Goal: Find specific page/section: Find specific page/section

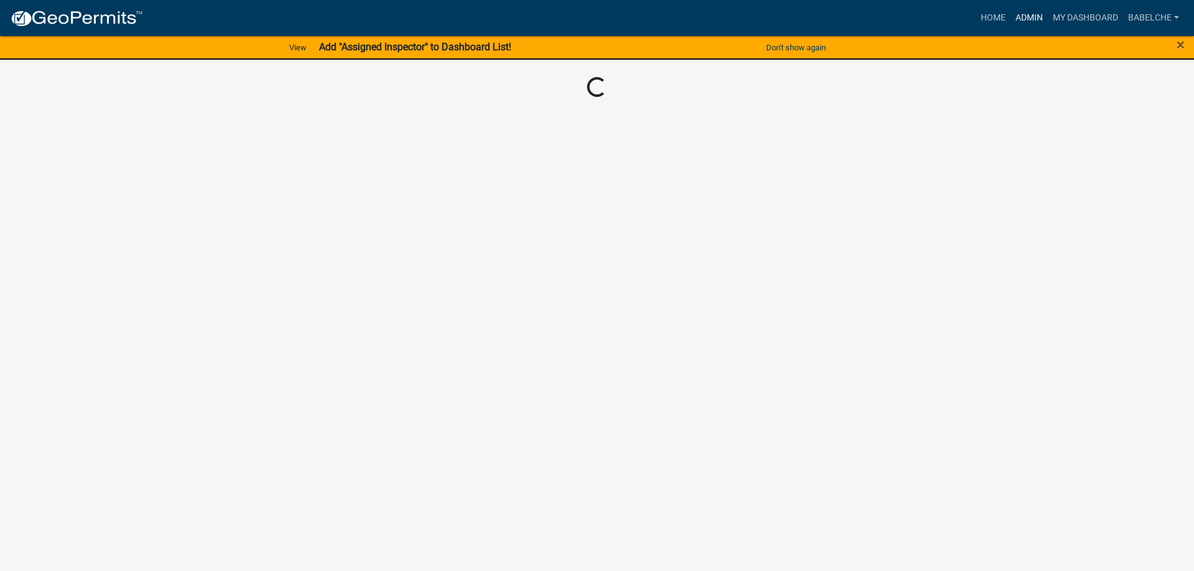
click at [1019, 8] on link "Admin" at bounding box center [1028, 18] width 37 height 24
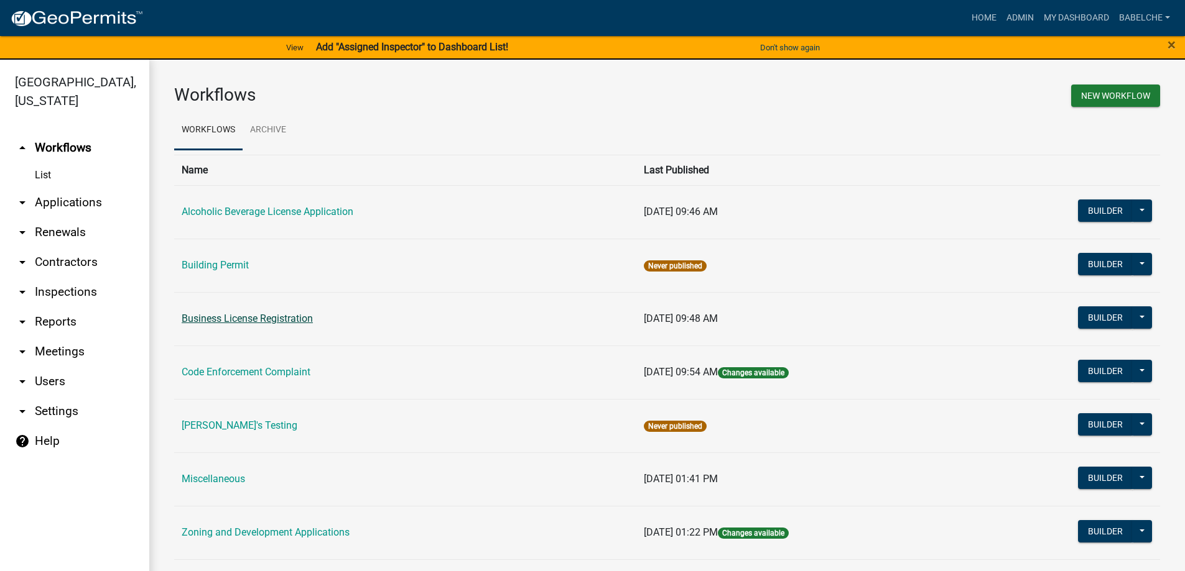
click at [289, 320] on link "Business License Registration" at bounding box center [247, 319] width 131 height 12
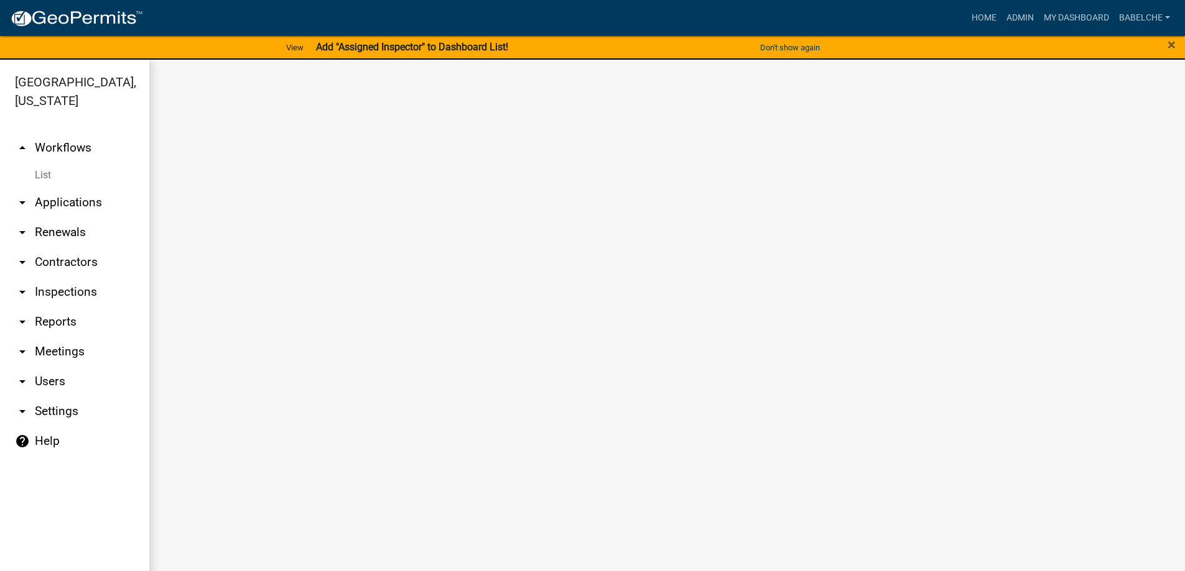
click at [289, 320] on main at bounding box center [666, 323] width 1035 height 527
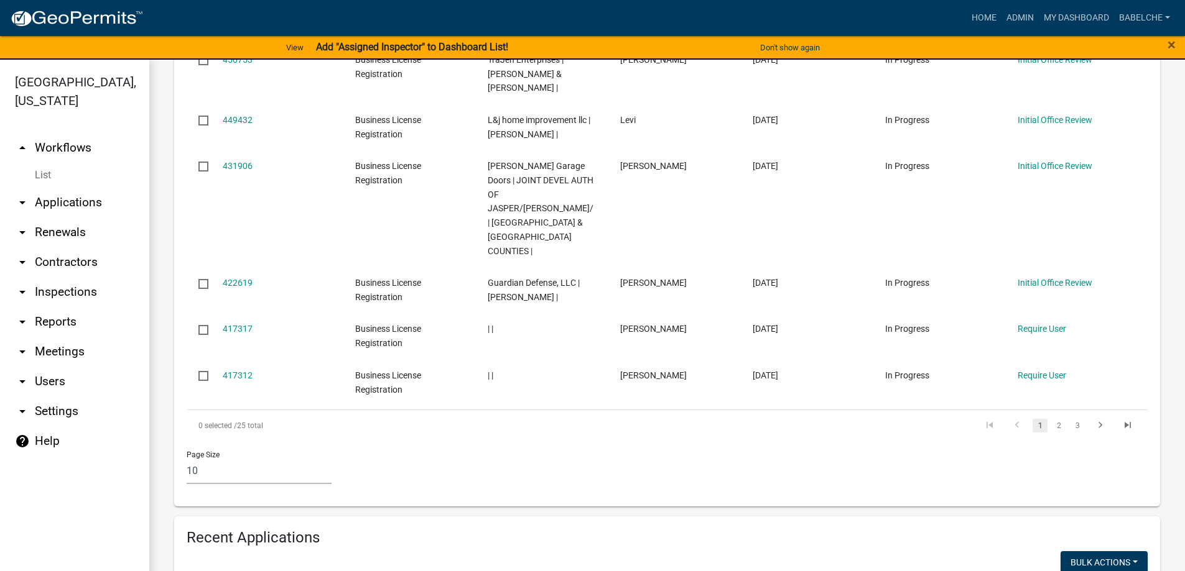
scroll to position [684, 0]
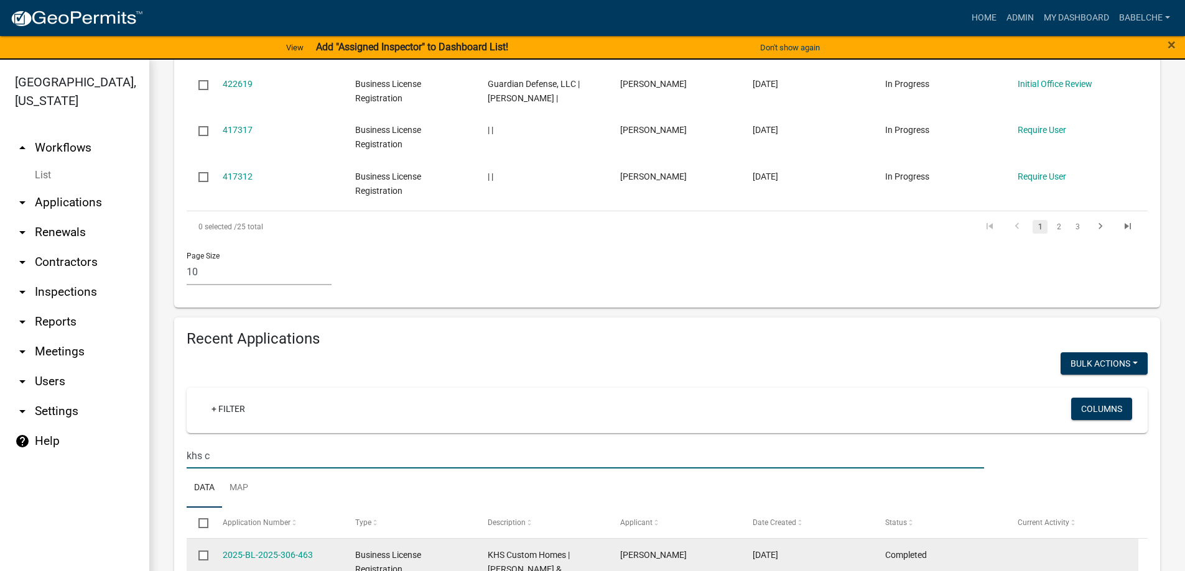
scroll to position [808, 0]
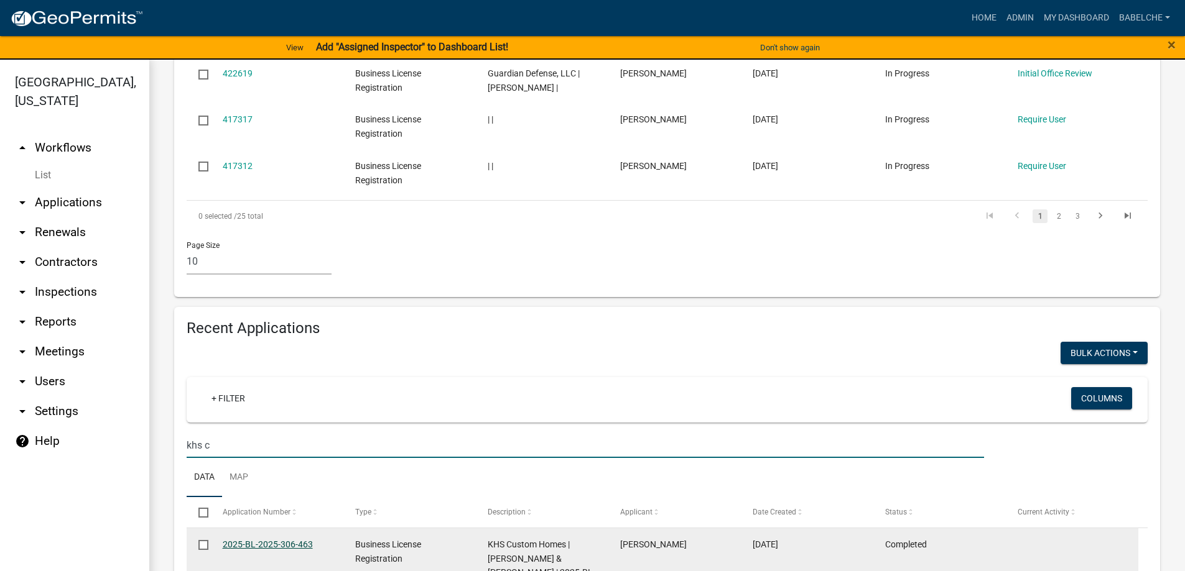
type input "khs c"
click at [263, 540] on link "2025-BL-2025-306-463" at bounding box center [268, 545] width 90 height 10
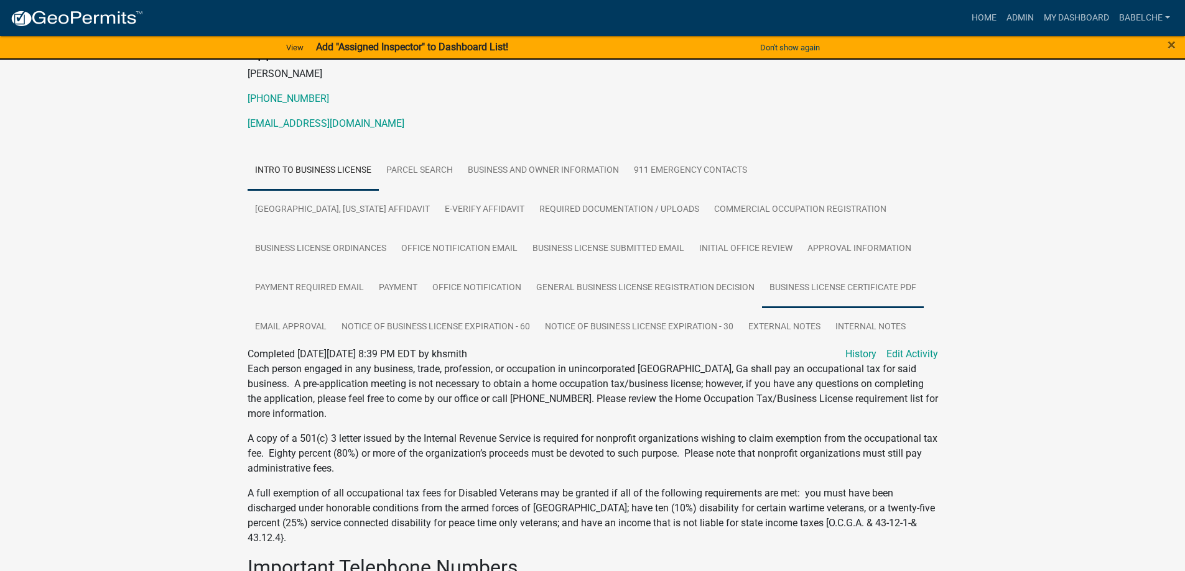
scroll to position [124, 0]
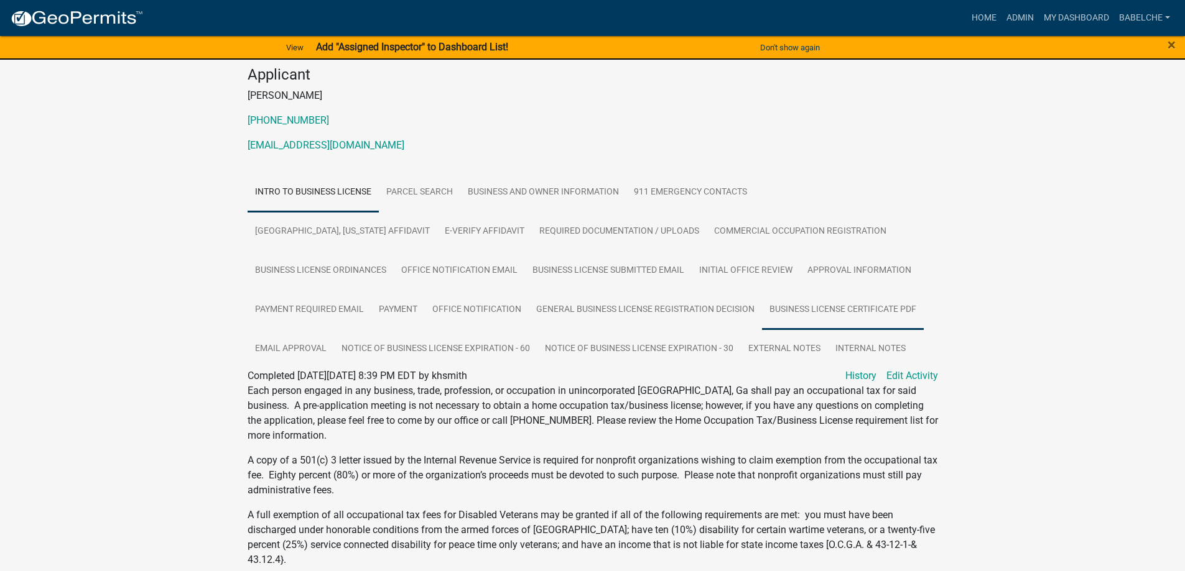
click at [762, 308] on link "Business License Certificate PDF" at bounding box center [843, 310] width 162 height 40
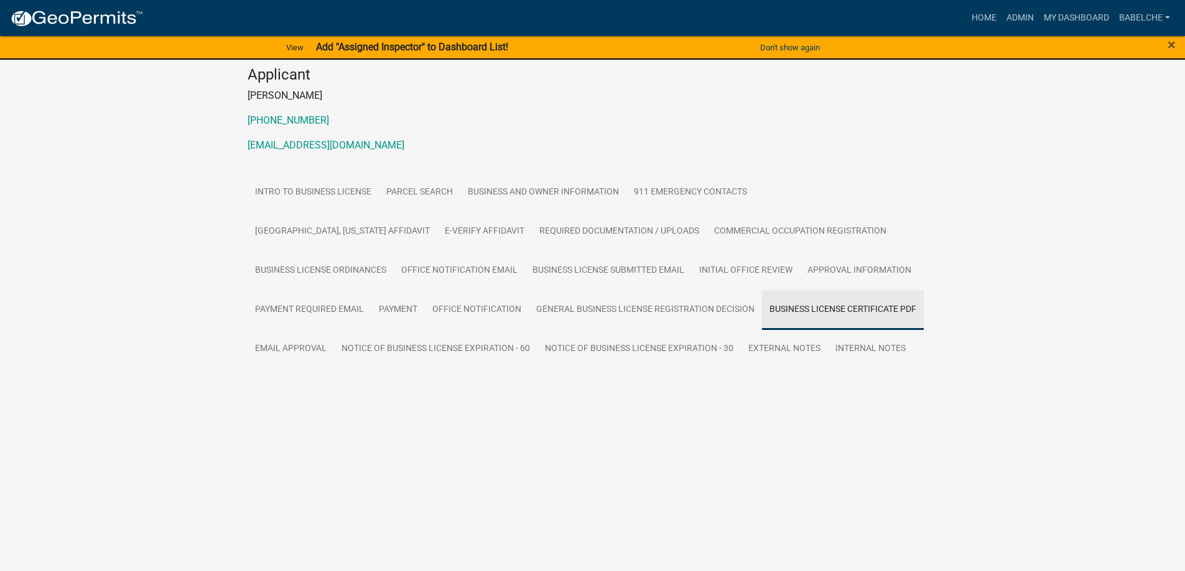
click at [747, 308] on ul "Intro to Business License Parcel search Business and Owner Information 911 Emer…" at bounding box center [592, 271] width 690 height 196
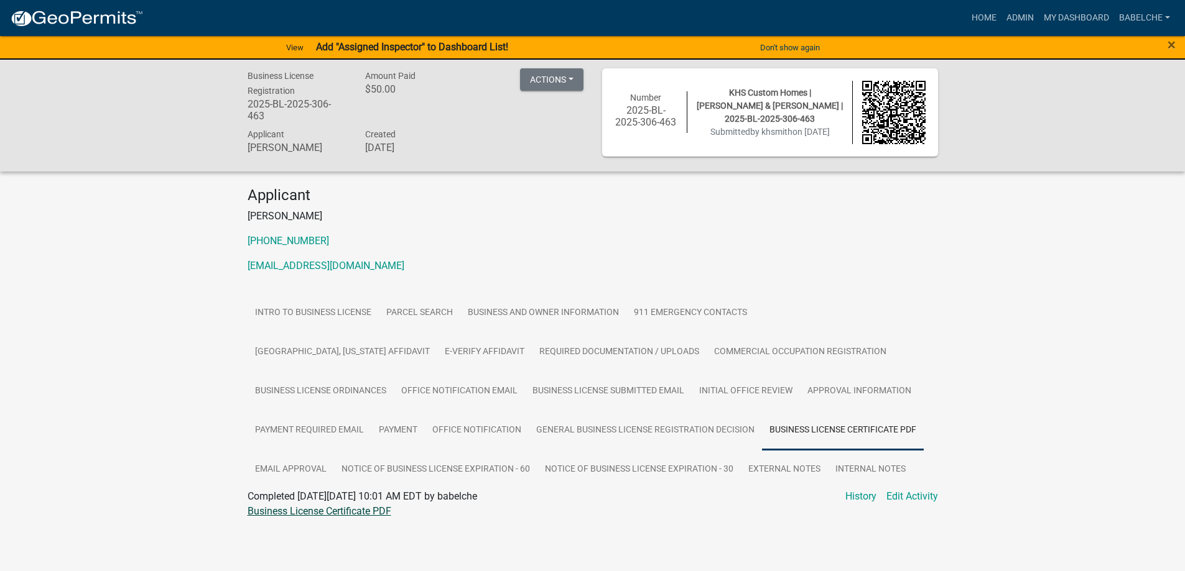
click at [344, 507] on link "Business License Certificate PDF" at bounding box center [319, 512] width 144 height 12
